Goal: Information Seeking & Learning: Compare options

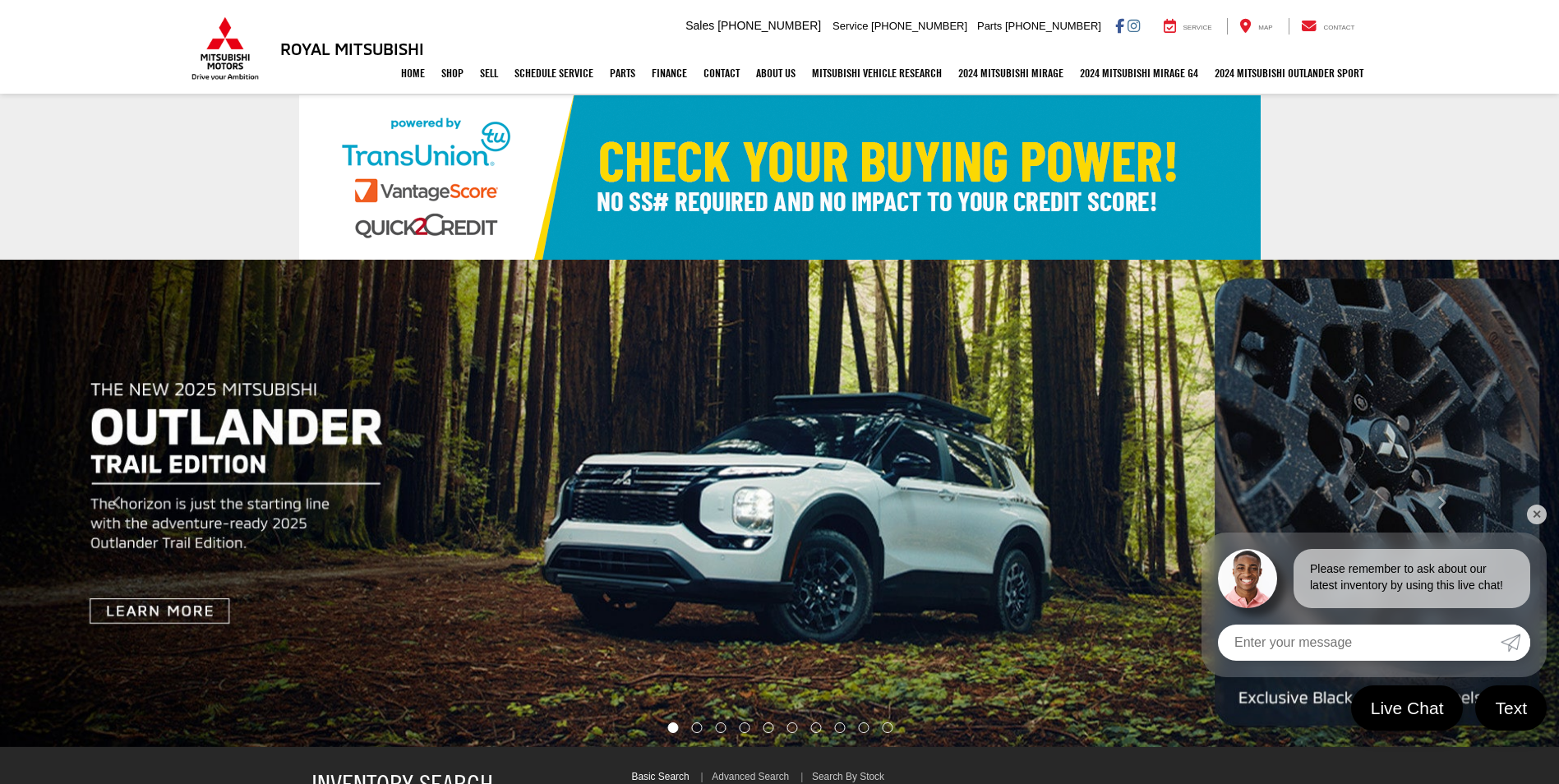
select select "Mitsubishi"
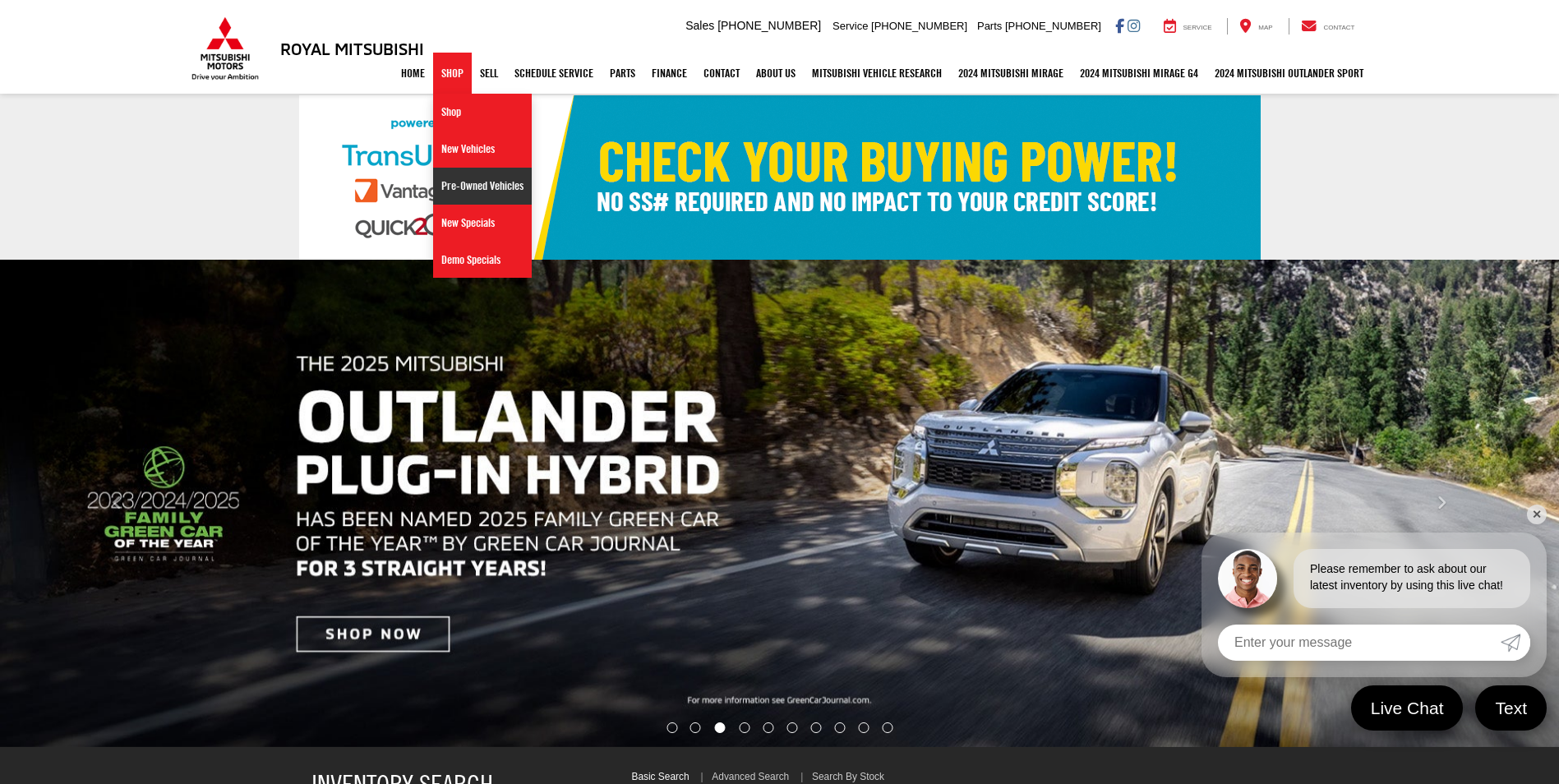
click at [459, 181] on link "Pre-Owned Vehicles" at bounding box center [482, 187] width 98 height 37
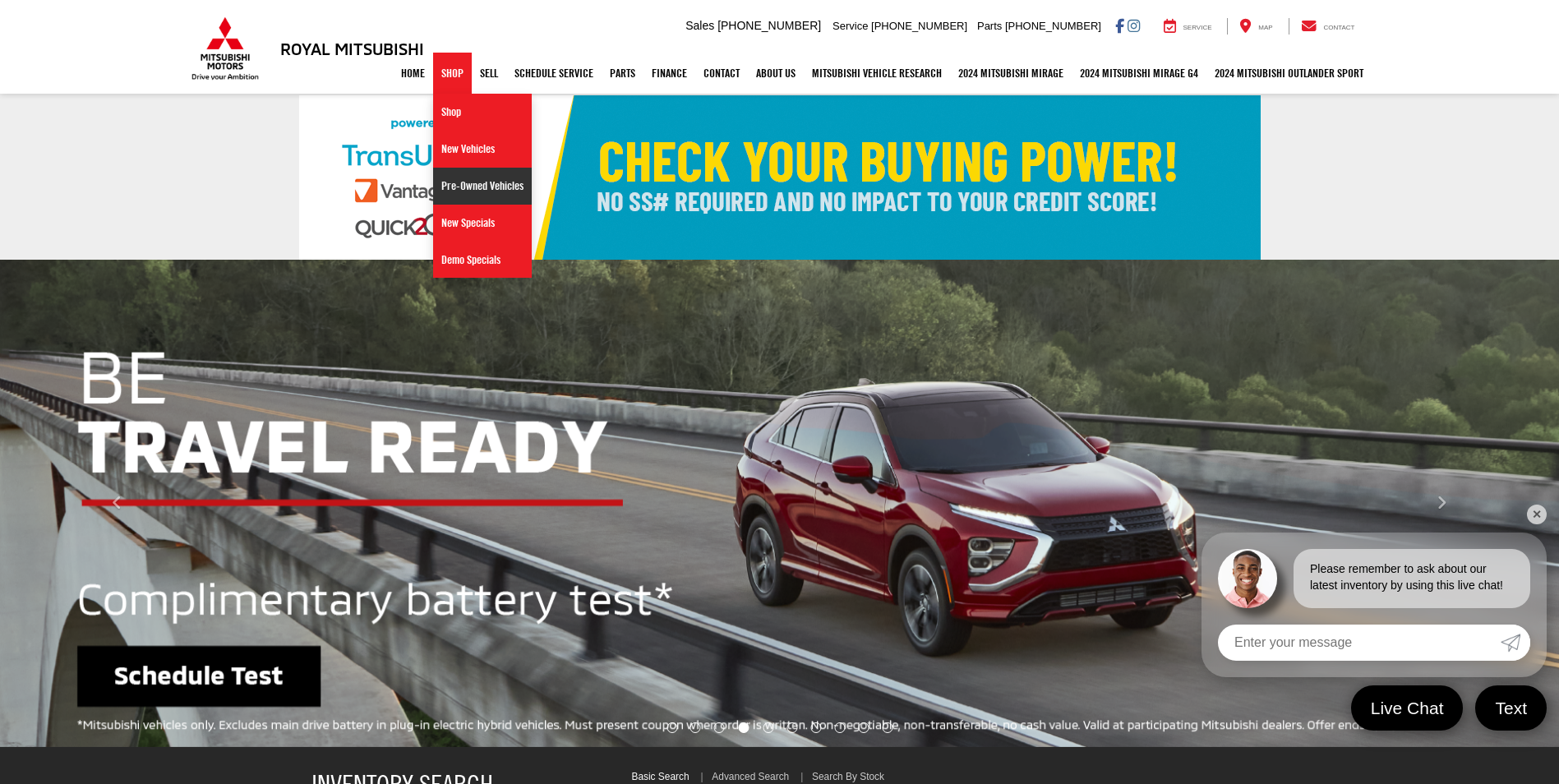
click at [440, 180] on link "Pre-Owned Vehicles" at bounding box center [482, 187] width 98 height 37
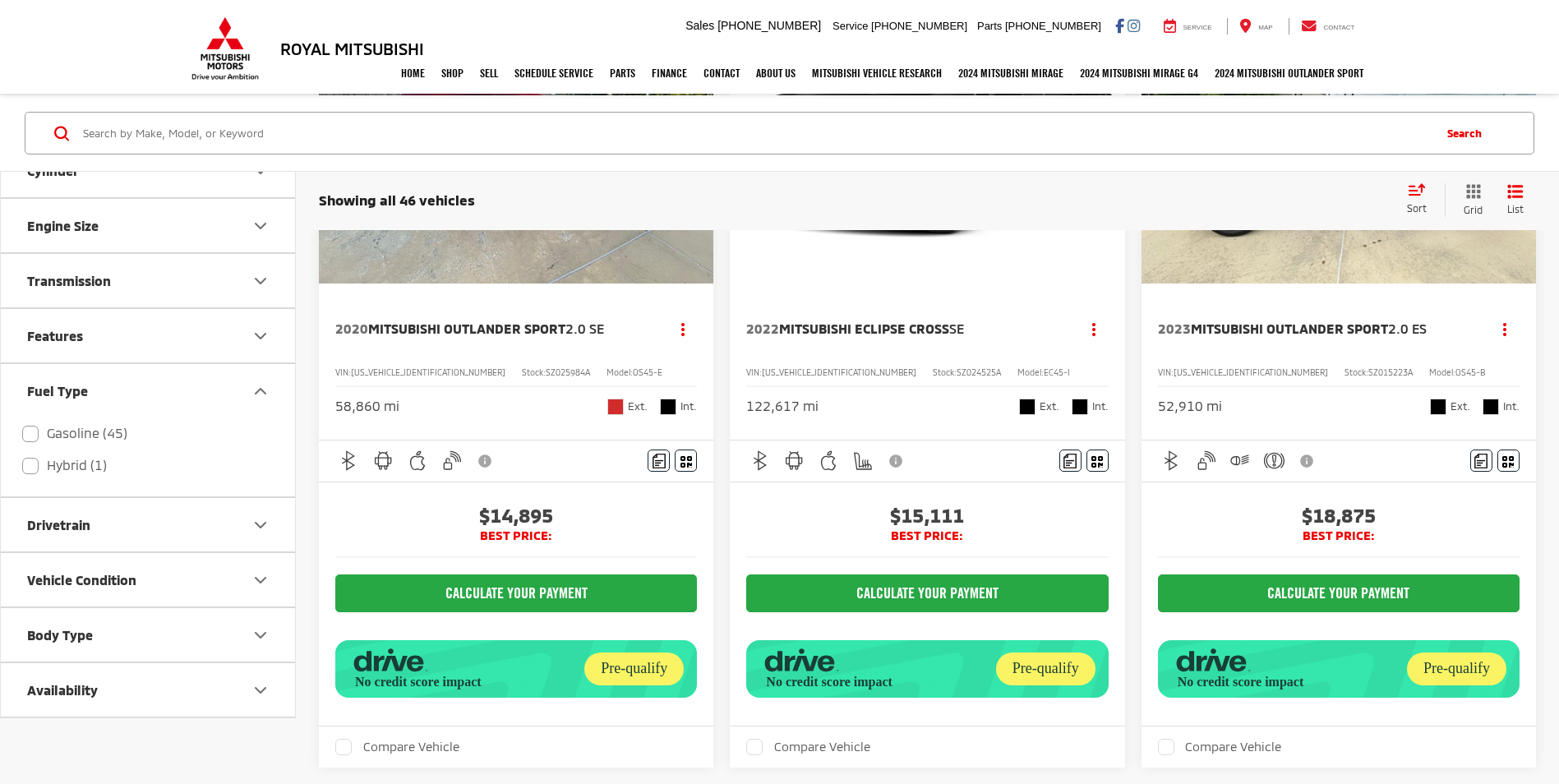
scroll to position [247, 0]
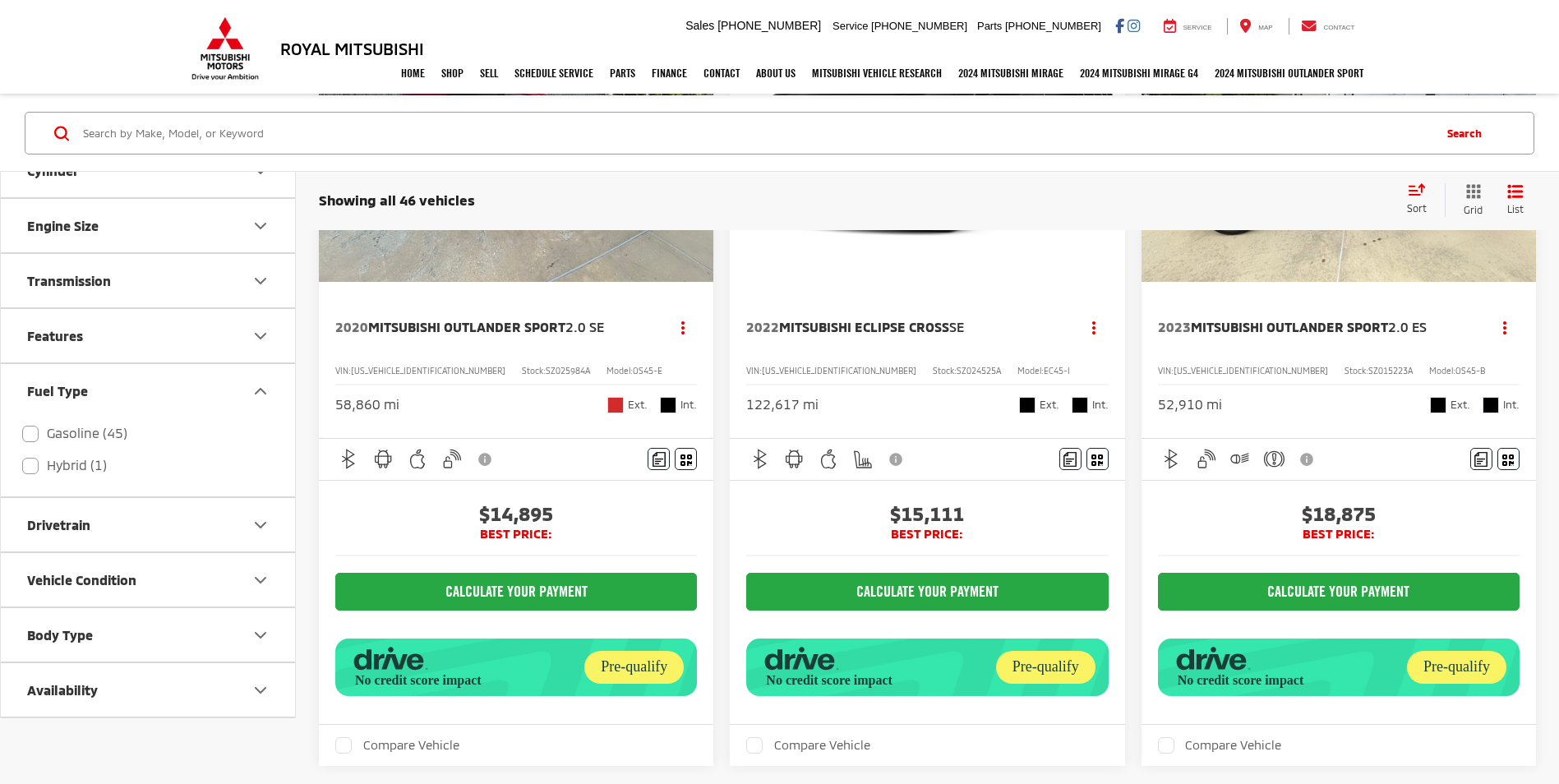
click at [265, 527] on icon "Drivetrain" at bounding box center [260, 524] width 20 height 20
click at [25, 563] on label "4WD (8)" at bounding box center [53, 565] width 65 height 27
checkbox input "true"
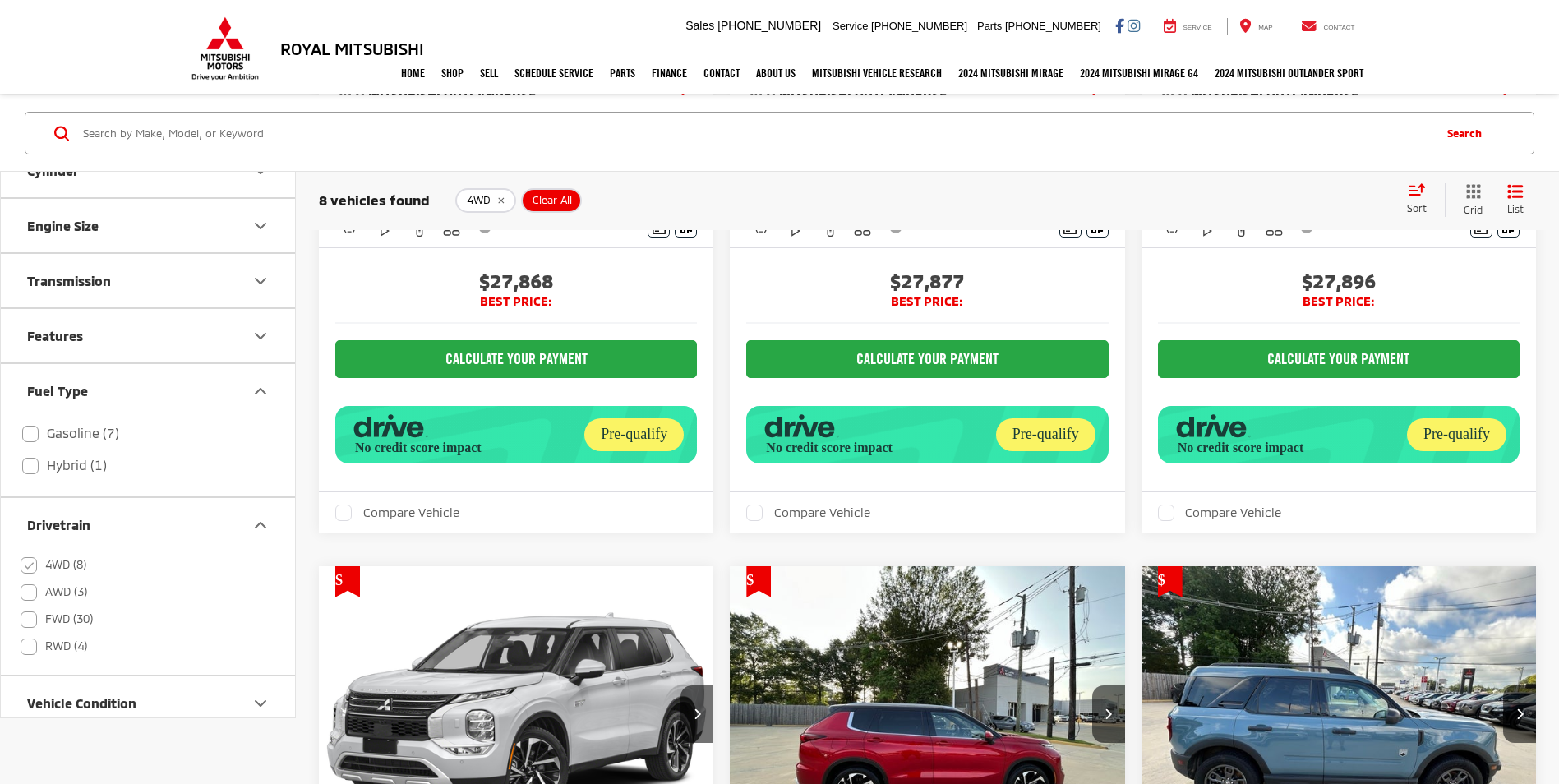
scroll to position [459, 0]
